Goal: Task Accomplishment & Management: Use online tool/utility

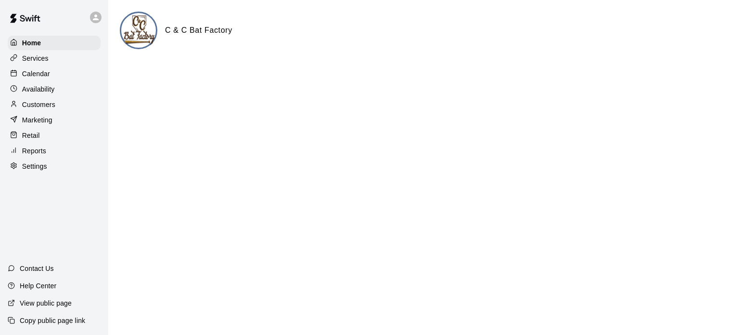
click at [37, 75] on p "Calendar" at bounding box center [36, 74] width 28 height 10
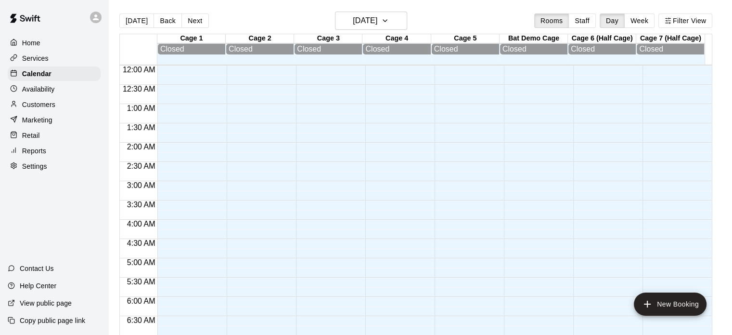
scroll to position [418, 0]
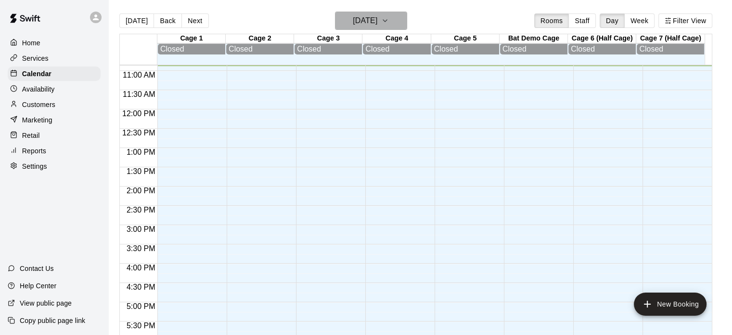
click at [389, 22] on icon "button" at bounding box center [385, 21] width 8 height 12
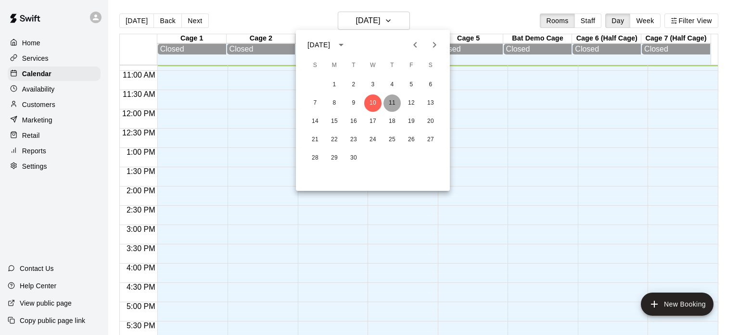
click at [391, 98] on button "11" at bounding box center [392, 102] width 17 height 17
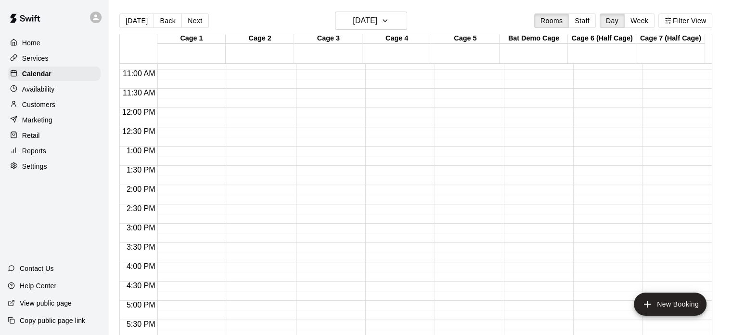
click at [212, 75] on div "12:00 AM – 8:00 AM Closed 8:00 PM – 11:59 PM Closed" at bounding box center [189, 108] width 65 height 924
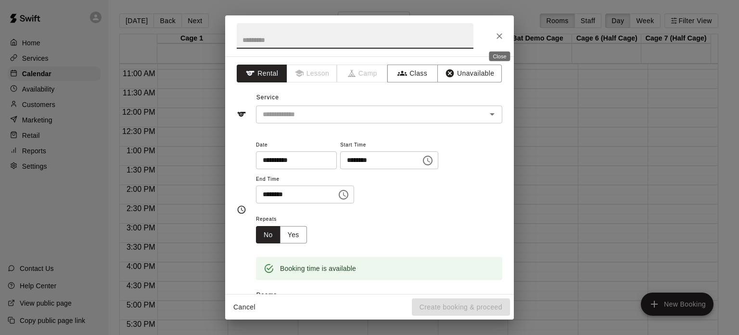
click at [501, 35] on icon "Close" at bounding box center [500, 36] width 6 height 6
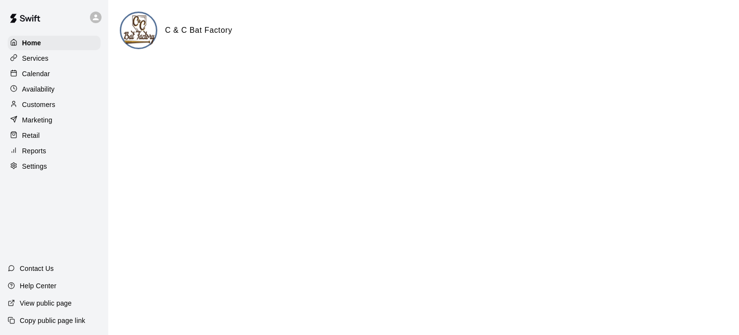
click at [95, 21] on icon at bounding box center [95, 17] width 9 height 9
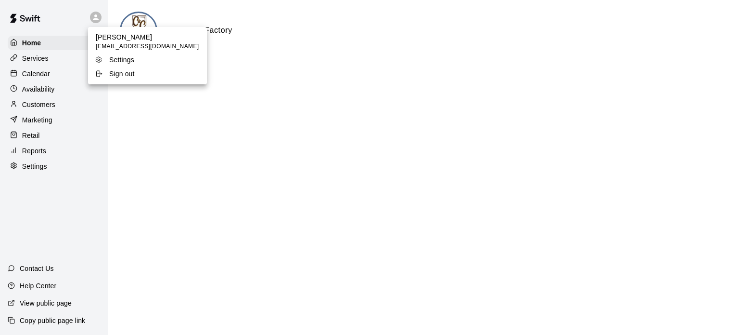
click at [43, 73] on div at bounding box center [369, 167] width 739 height 335
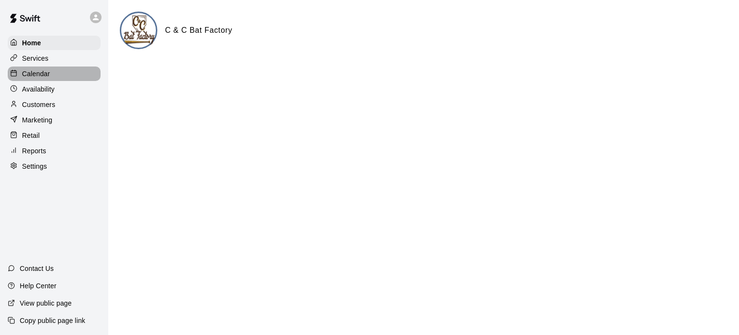
click at [43, 73] on p "Calendar" at bounding box center [36, 74] width 28 height 10
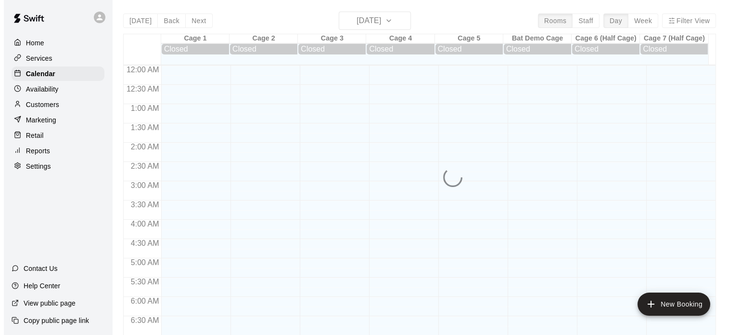
scroll to position [419, 0]
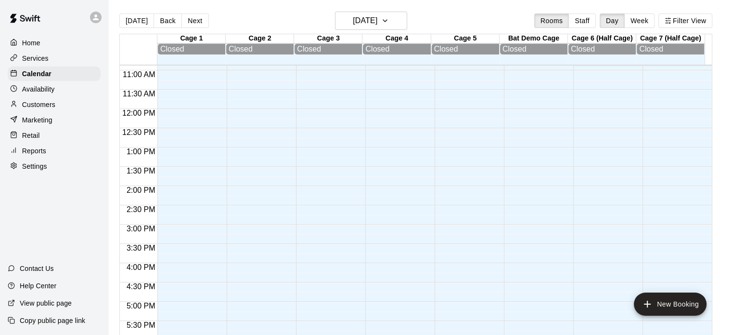
click at [190, 20] on button "Next" at bounding box center [194, 20] width 27 height 14
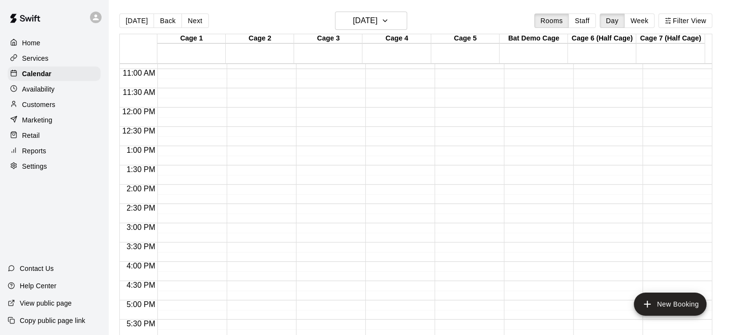
click at [104, 21] on div at bounding box center [98, 17] width 20 height 19
